Goal: Task Accomplishment & Management: Manage account settings

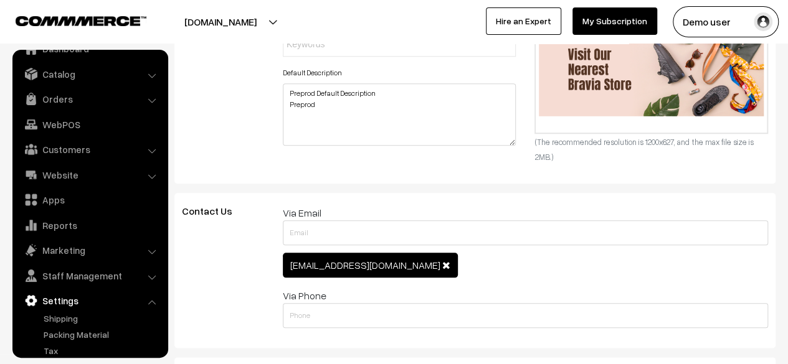
scroll to position [19, 0]
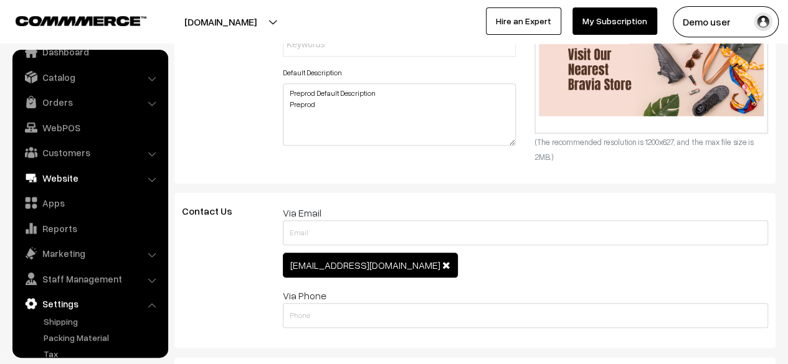
click at [102, 176] on link "Website" at bounding box center [90, 178] width 148 height 22
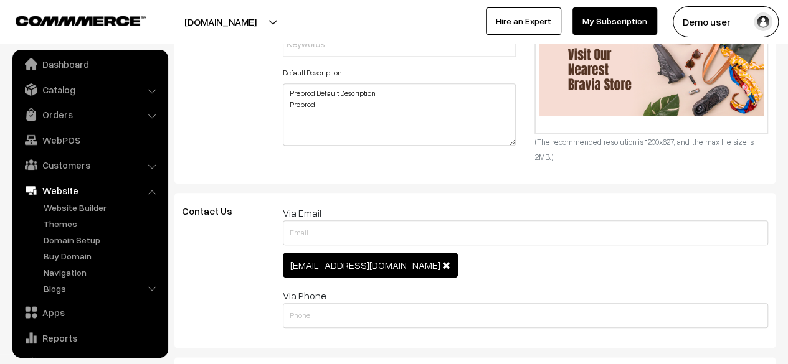
scroll to position [0, 0]
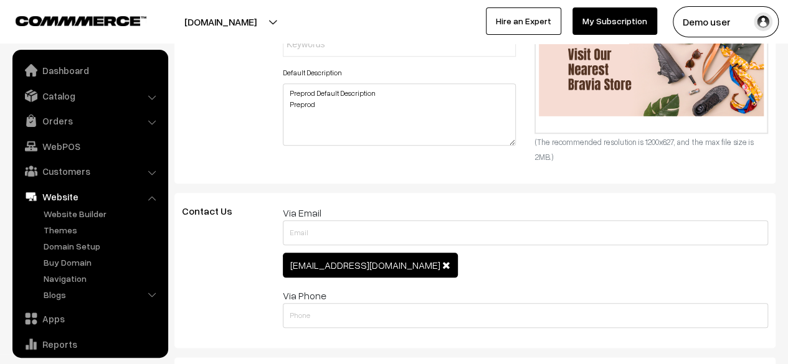
click at [102, 176] on link "Customers" at bounding box center [90, 171] width 148 height 22
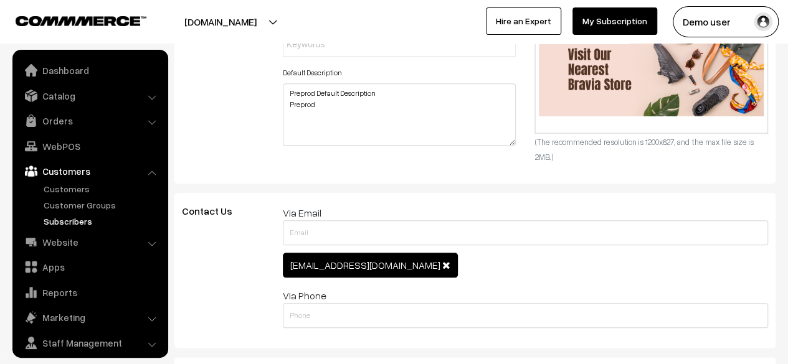
click at [75, 221] on link "Subscribers" at bounding box center [101, 221] width 123 height 13
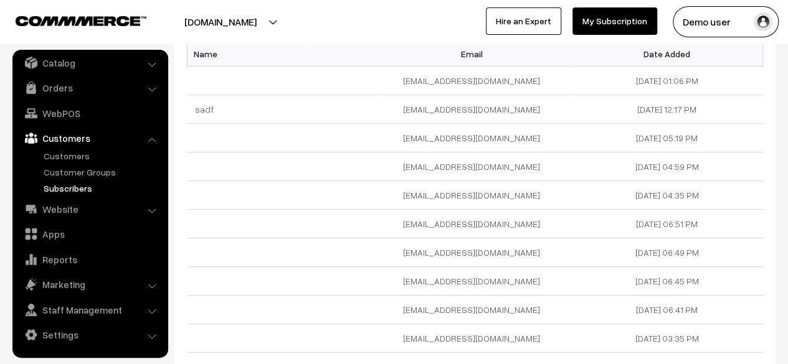
scroll to position [83, 0]
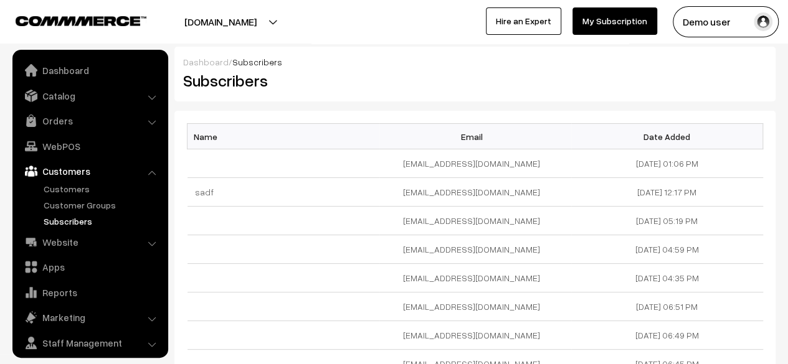
scroll to position [33, 0]
